Goal: Find specific page/section: Find specific page/section

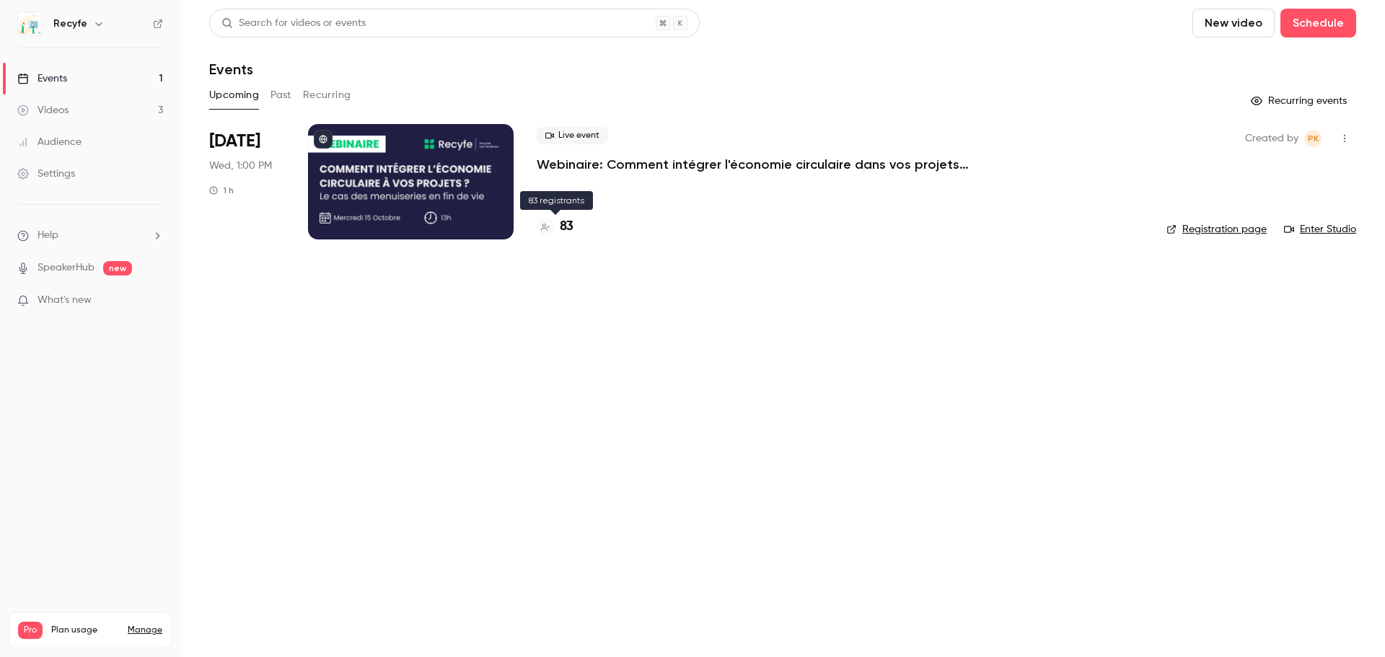
click at [567, 226] on h4 "83" at bounding box center [567, 226] width 14 height 19
click at [569, 229] on h4 "83" at bounding box center [567, 226] width 14 height 19
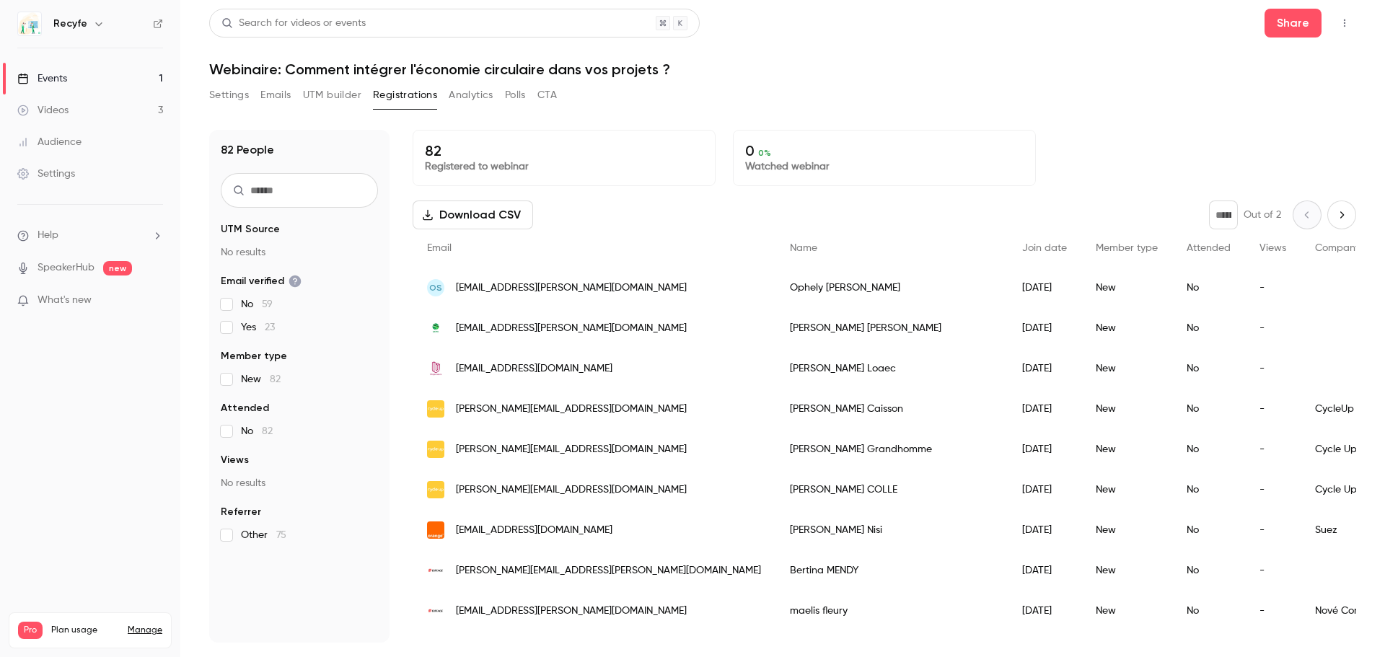
click at [1334, 216] on icon "Next page" at bounding box center [1342, 215] width 16 height 12
type input "*"
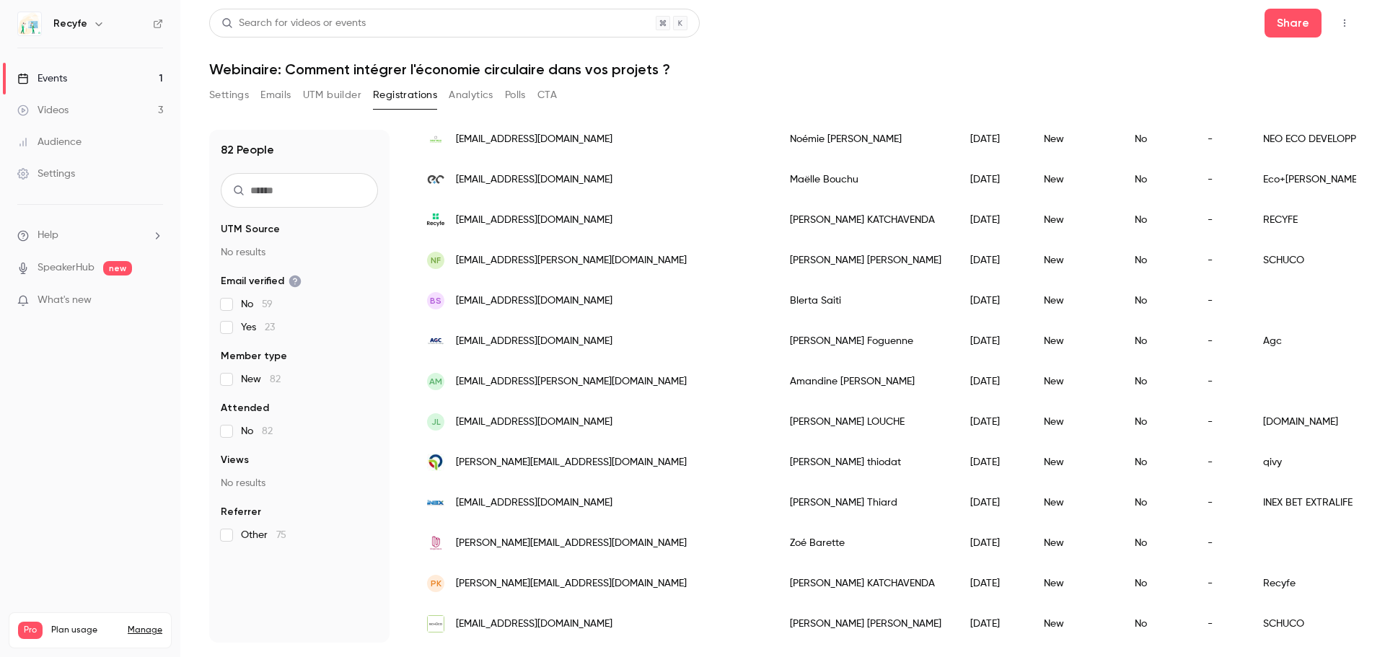
scroll to position [929, 0]
